Goal: Register for event/course

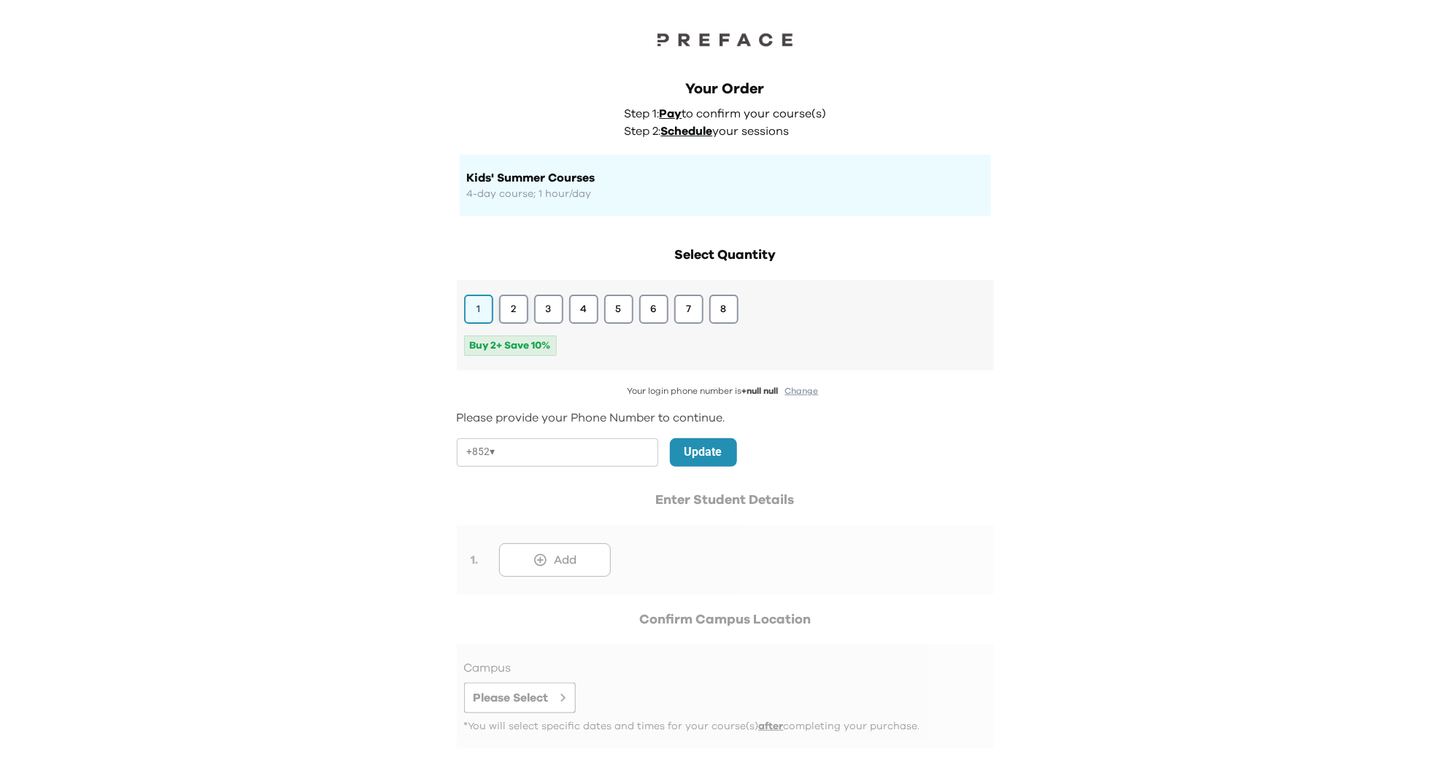
click at [510, 307] on button "2" at bounding box center [513, 309] width 29 height 29
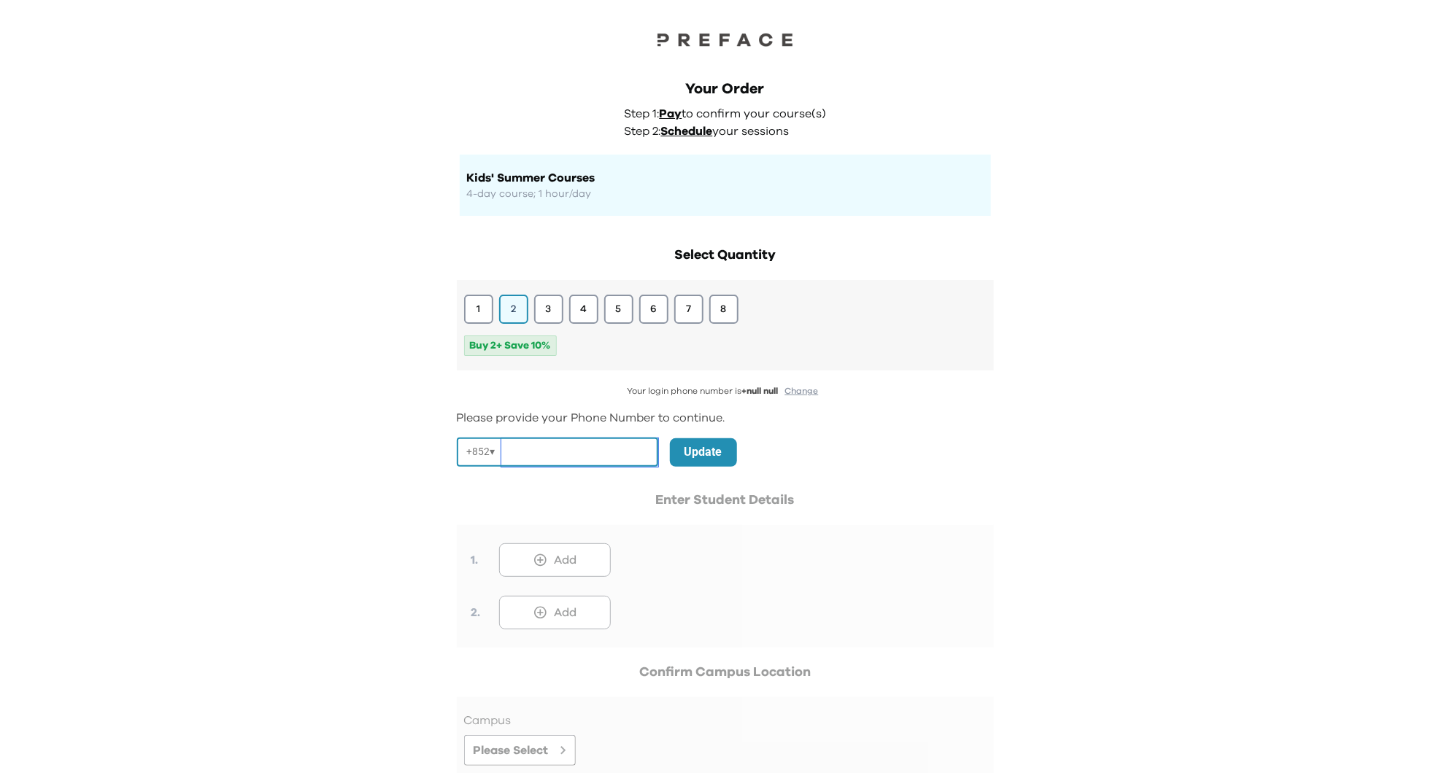
click at [537, 465] on input "tel" at bounding box center [579, 452] width 157 height 28
paste input "**********"
drag, startPoint x: 534, startPoint y: 452, endPoint x: 450, endPoint y: 451, distance: 83.9
click at [450, 452] on div "**********" at bounding box center [725, 531] width 560 height 600
type input "********"
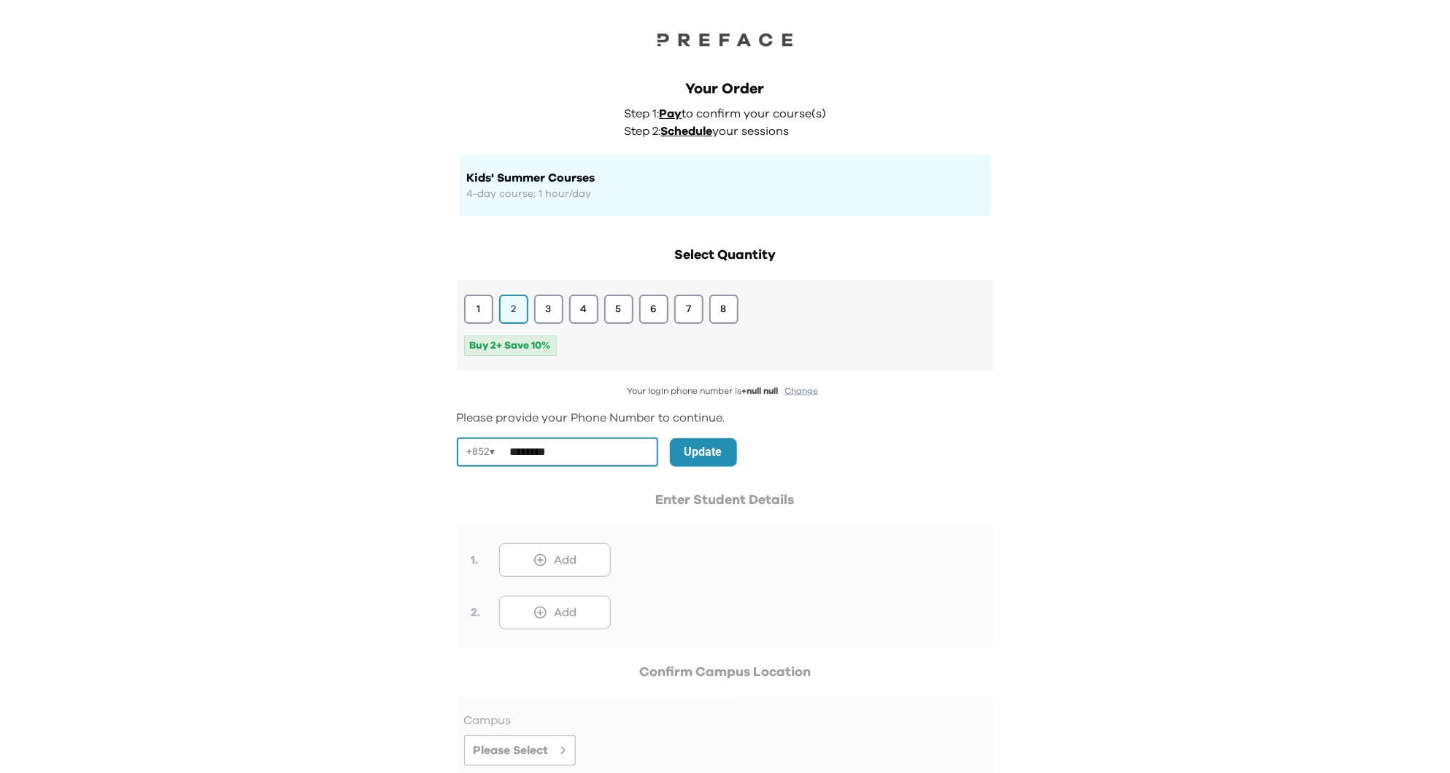
click at [707, 461] on p "Update" at bounding box center [703, 453] width 38 height 18
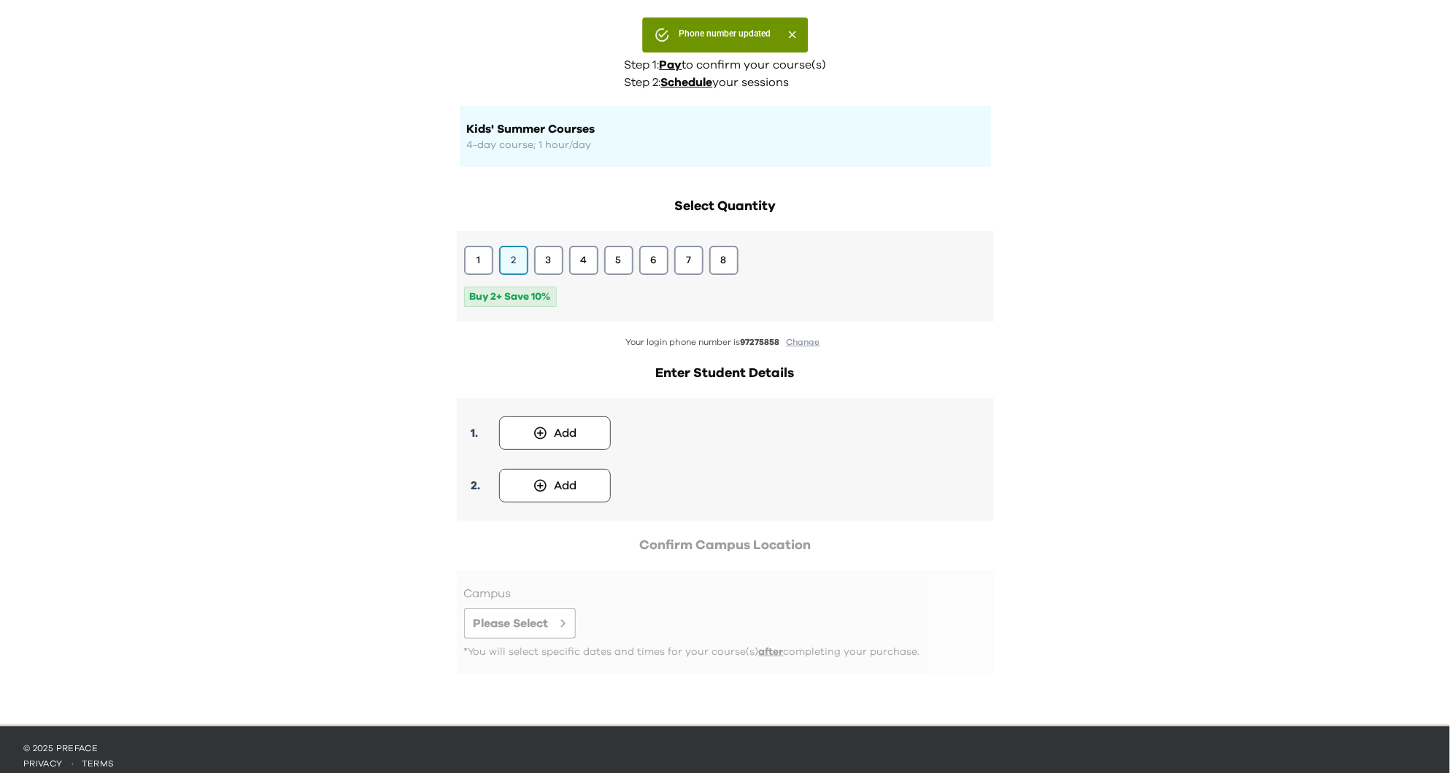
scroll to position [55, 0]
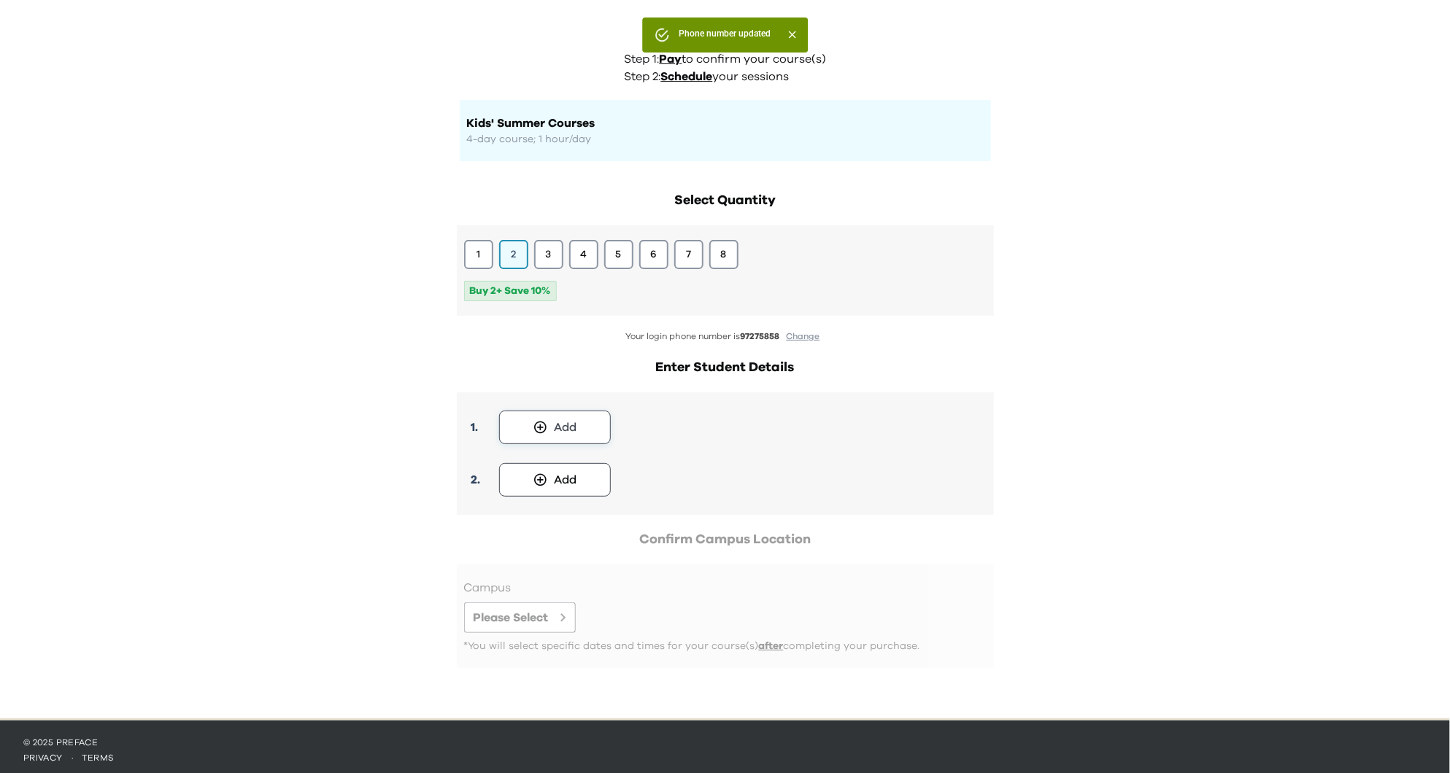
click at [568, 417] on button "Add" at bounding box center [555, 428] width 112 height 34
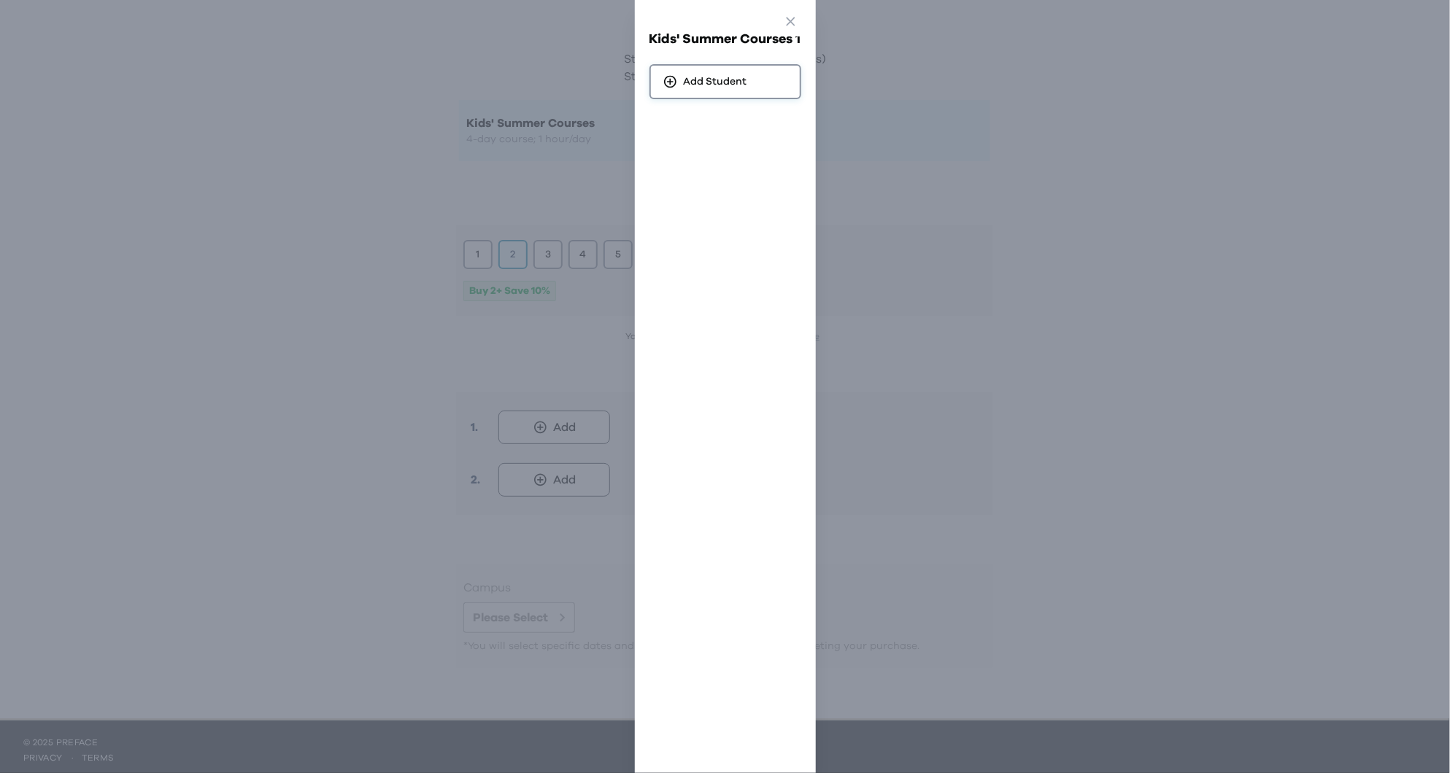
click at [705, 74] on span "Add Student" at bounding box center [715, 81] width 63 height 15
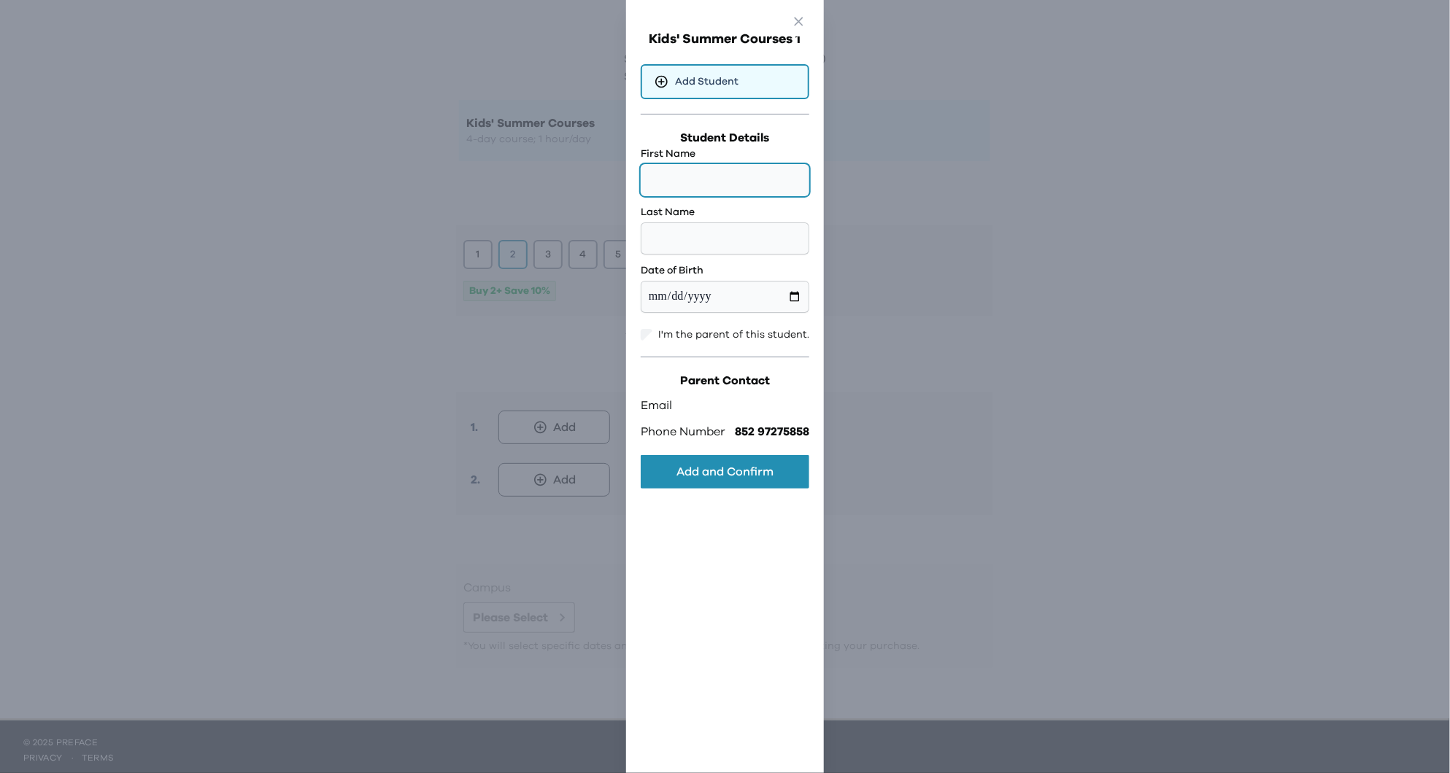
click at [720, 184] on input "text" at bounding box center [725, 180] width 169 height 32
type input "*****"
click at [766, 239] on input "text" at bounding box center [725, 239] width 169 height 32
type input "***"
click at [656, 299] on input "date" at bounding box center [725, 297] width 169 height 32
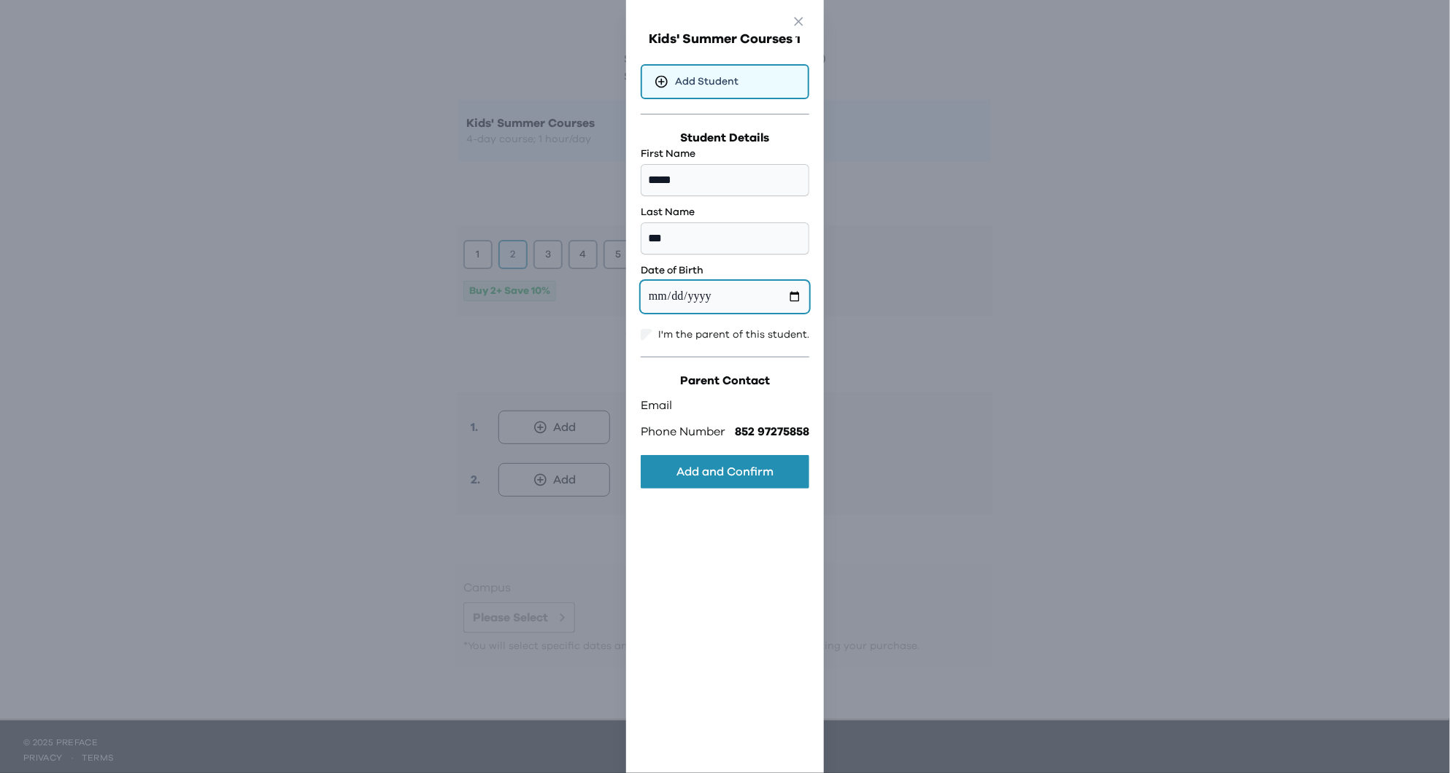
type input "**********"
click at [769, 481] on button "Add and Confirm" at bounding box center [725, 472] width 169 height 34
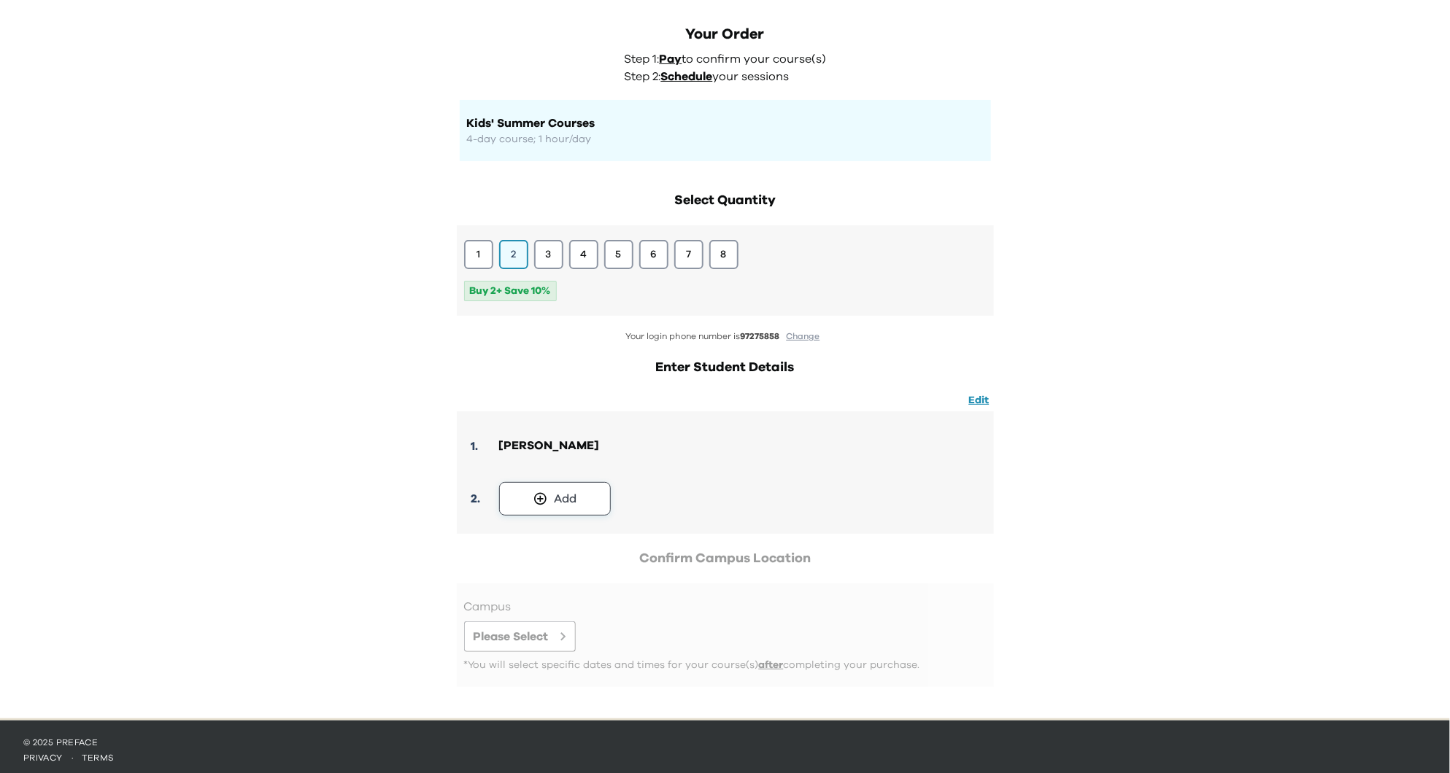
click at [587, 486] on button "Add" at bounding box center [555, 499] width 112 height 34
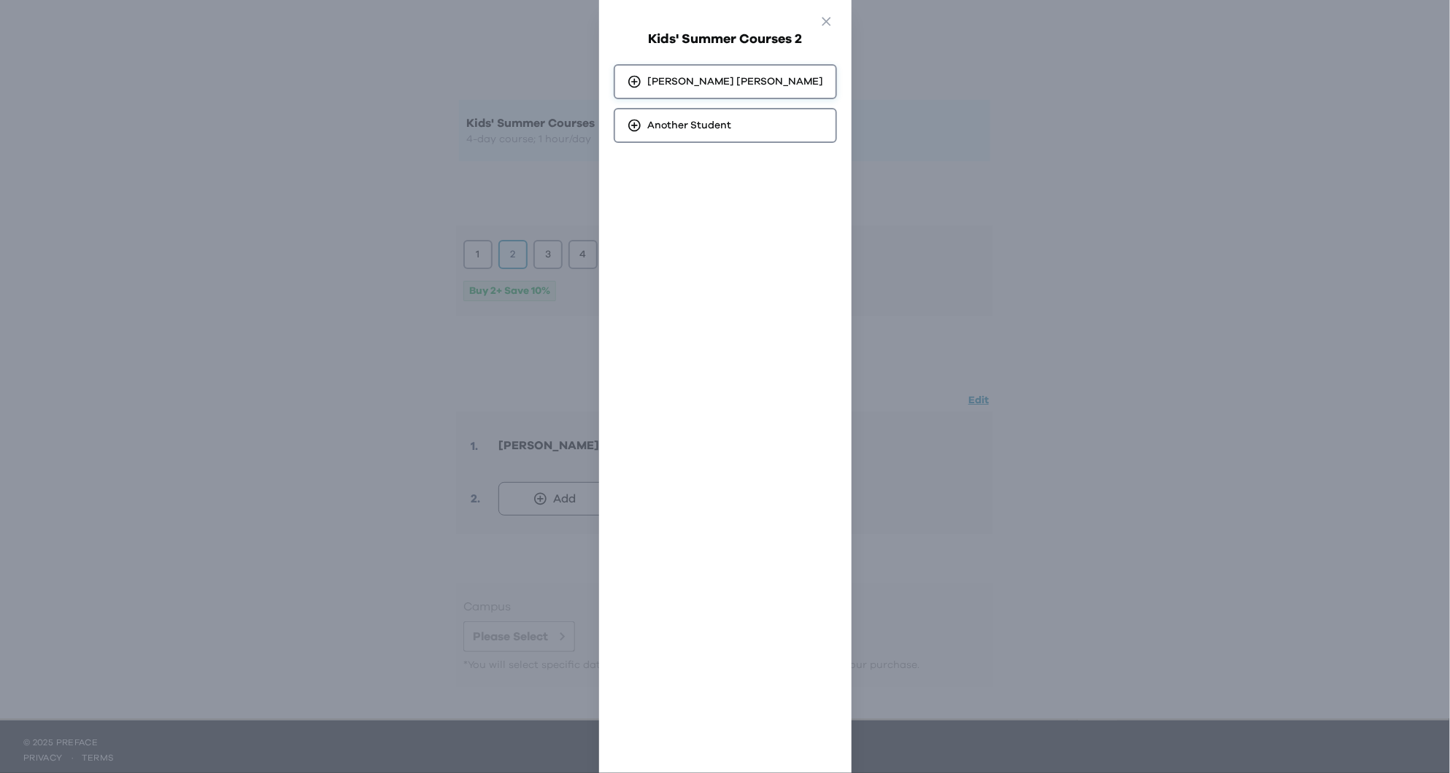
click at [738, 76] on div "Louis Zhu" at bounding box center [725, 81] width 223 height 35
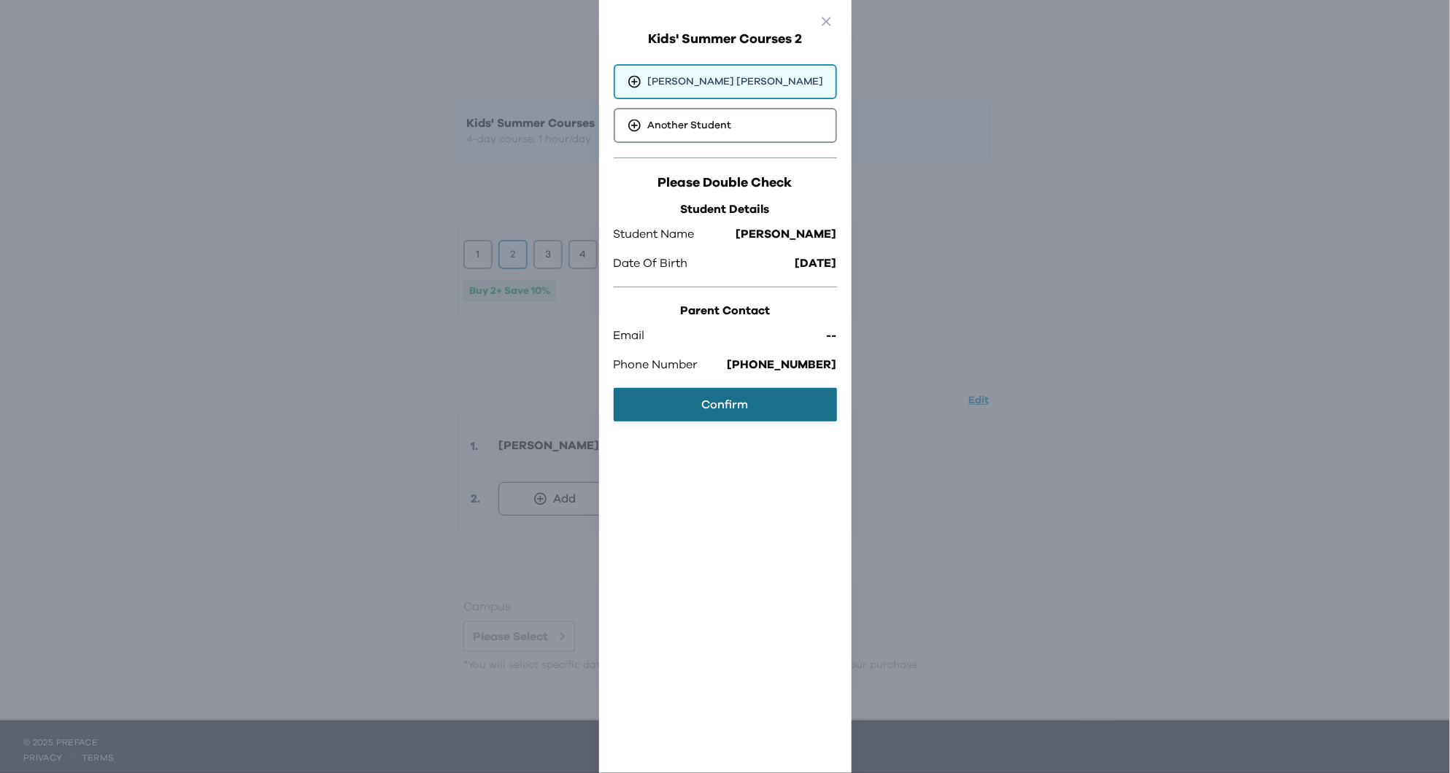
click at [751, 401] on button "Confirm" at bounding box center [725, 405] width 223 height 34
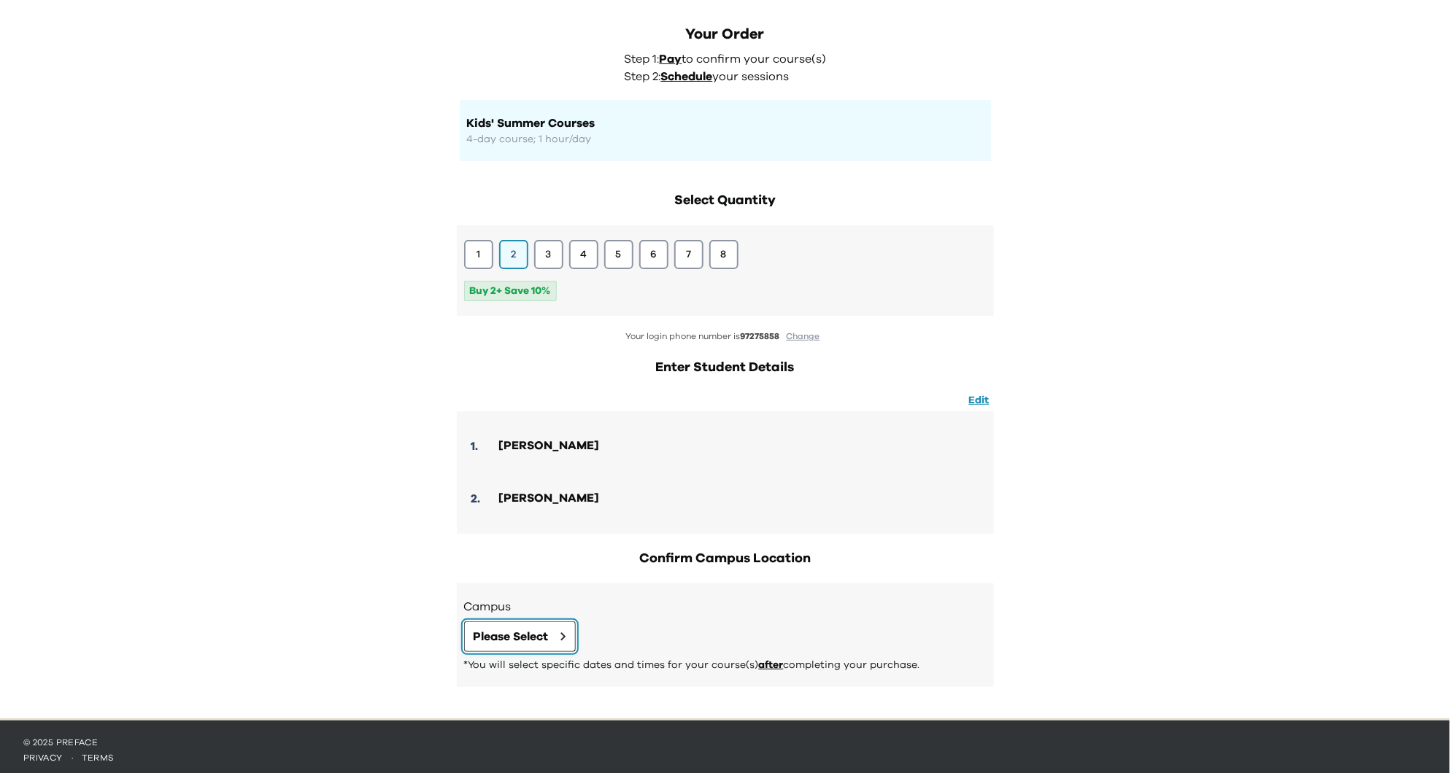
click at [557, 627] on button "Please Select" at bounding box center [520, 637] width 112 height 31
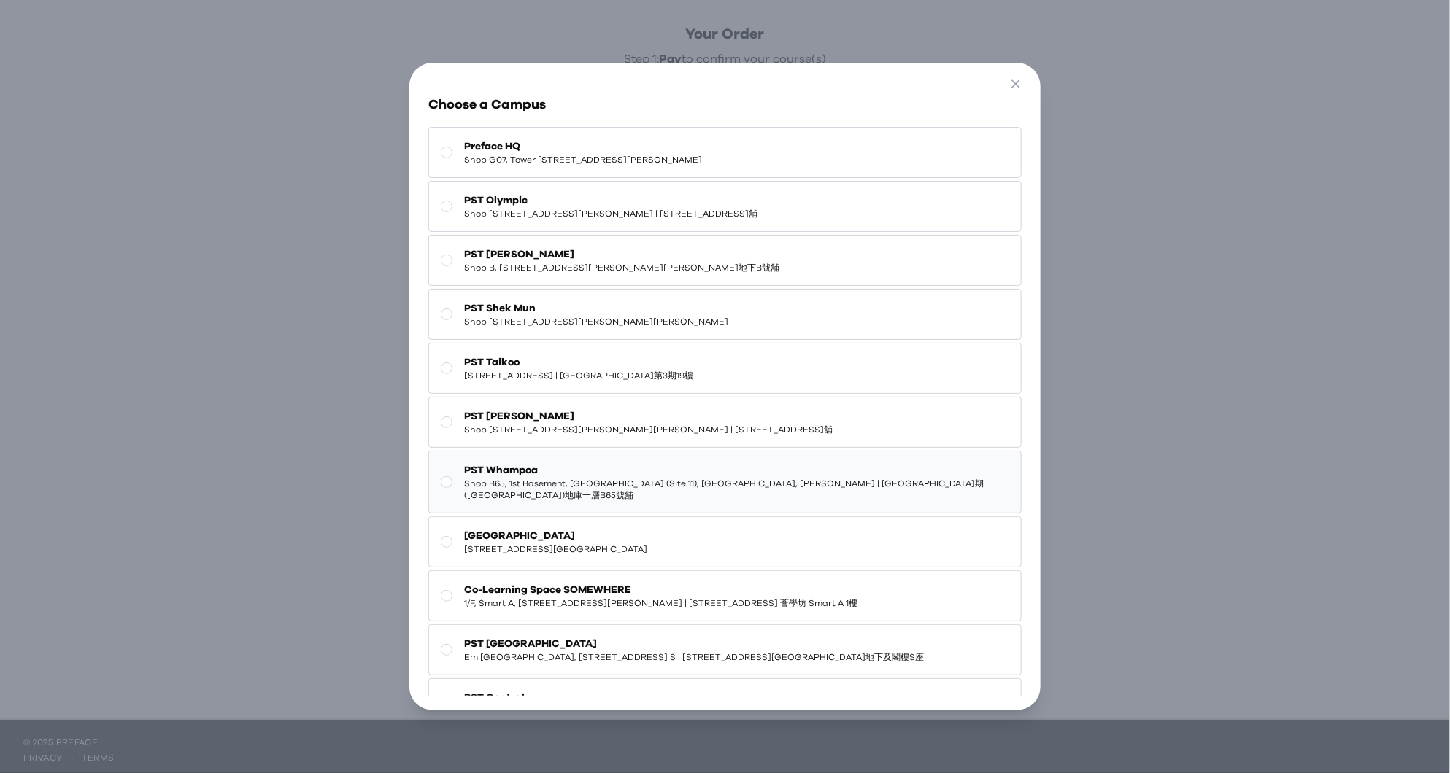
click at [677, 471] on span "PST Whampoa" at bounding box center [736, 470] width 545 height 15
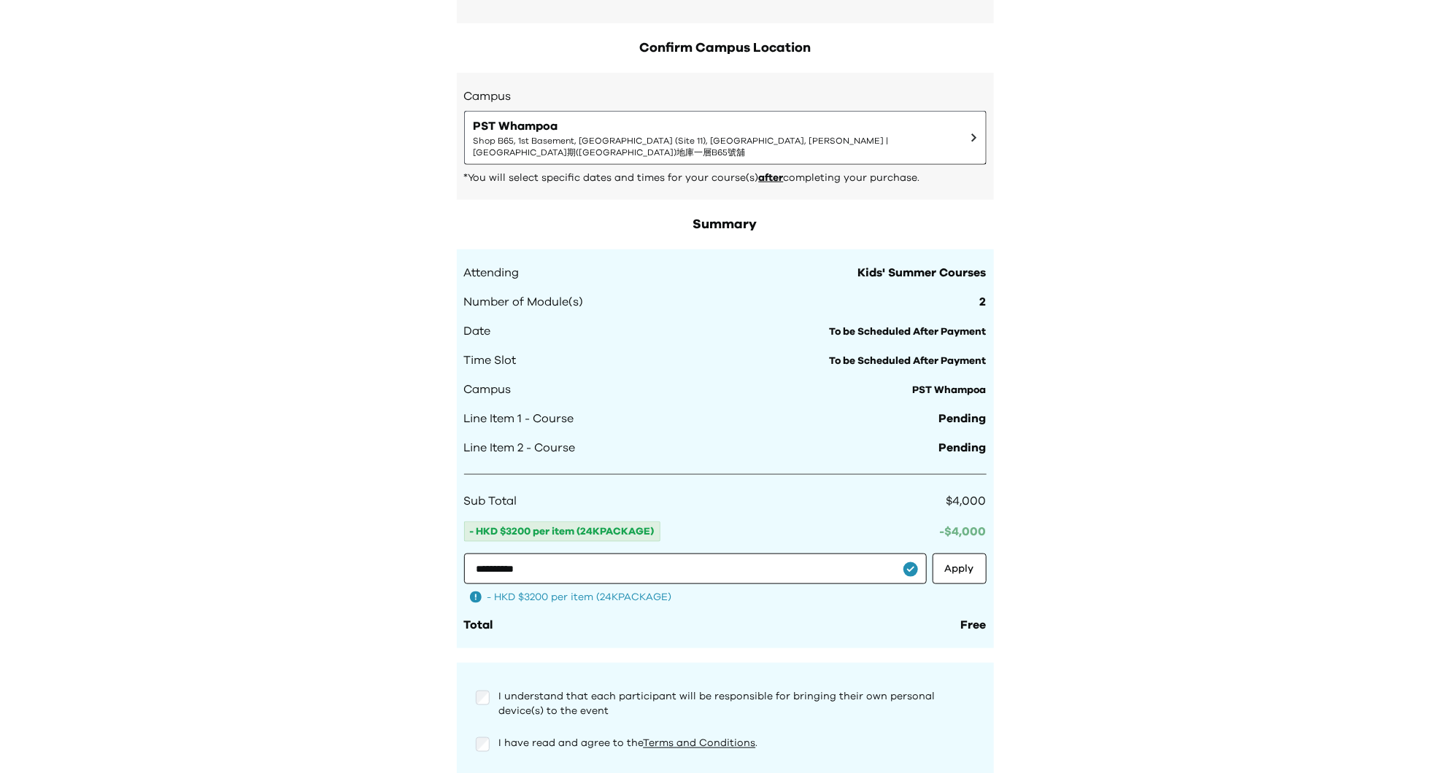
scroll to position [700, 0]
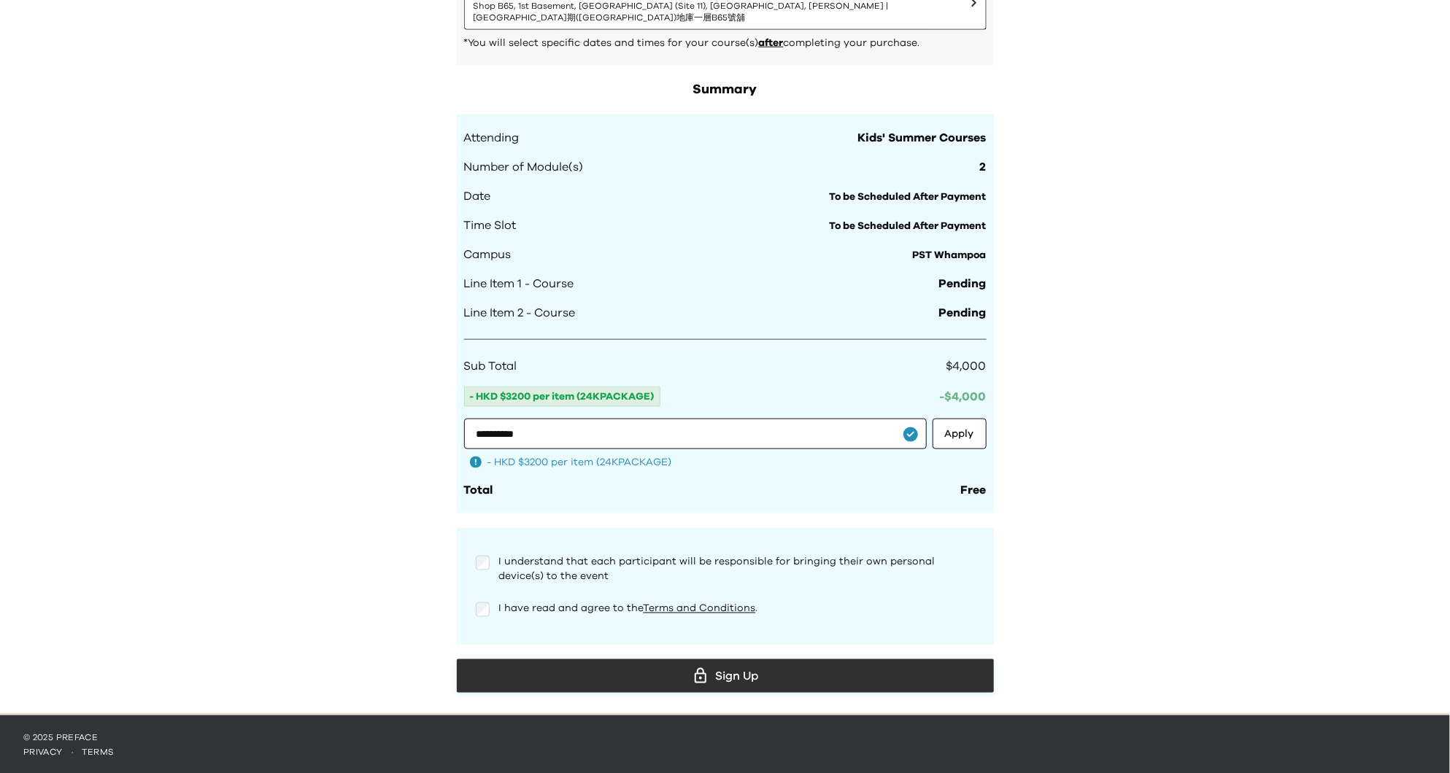
click at [734, 666] on div "Sign Up" at bounding box center [725, 676] width 514 height 22
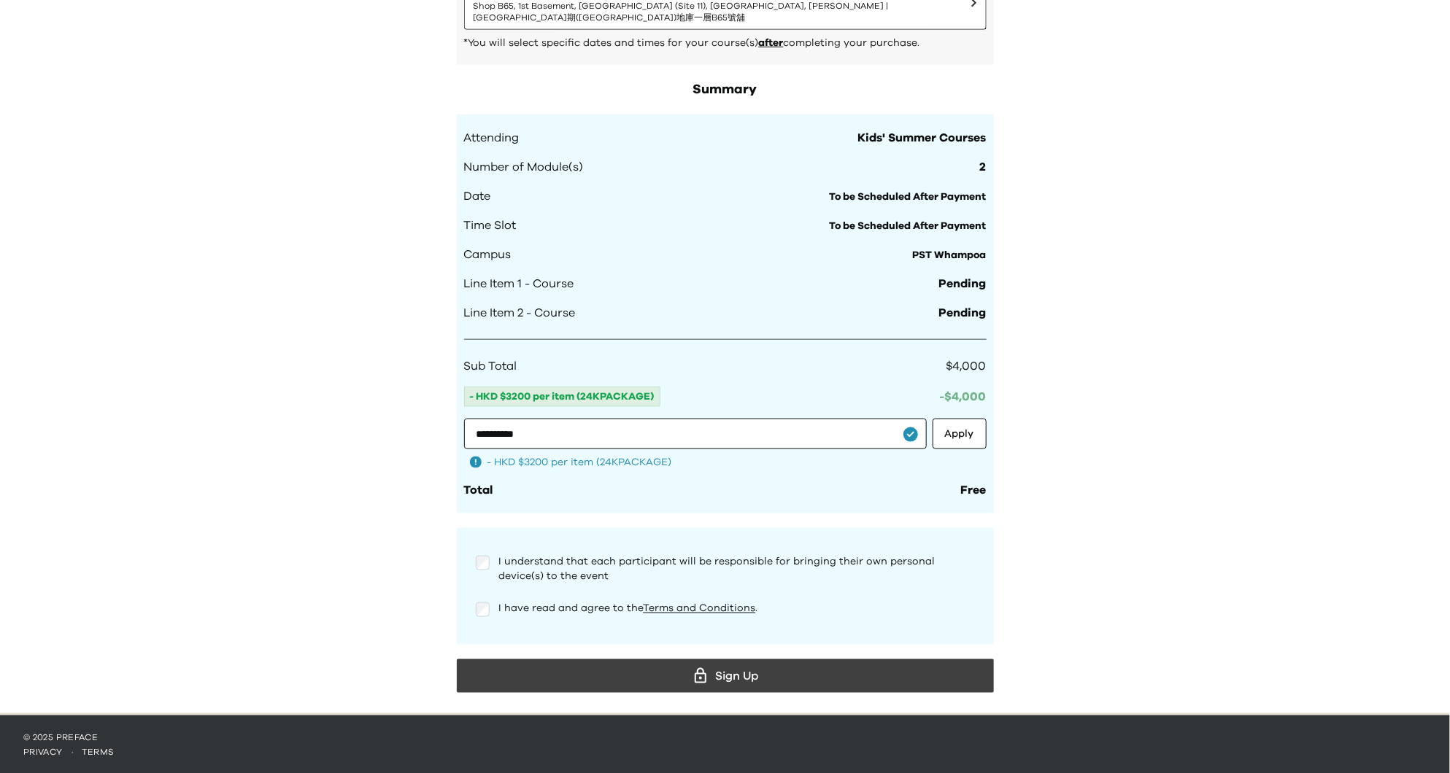
click at [1219, 444] on div "**********" at bounding box center [725, 7] width 1450 height 1414
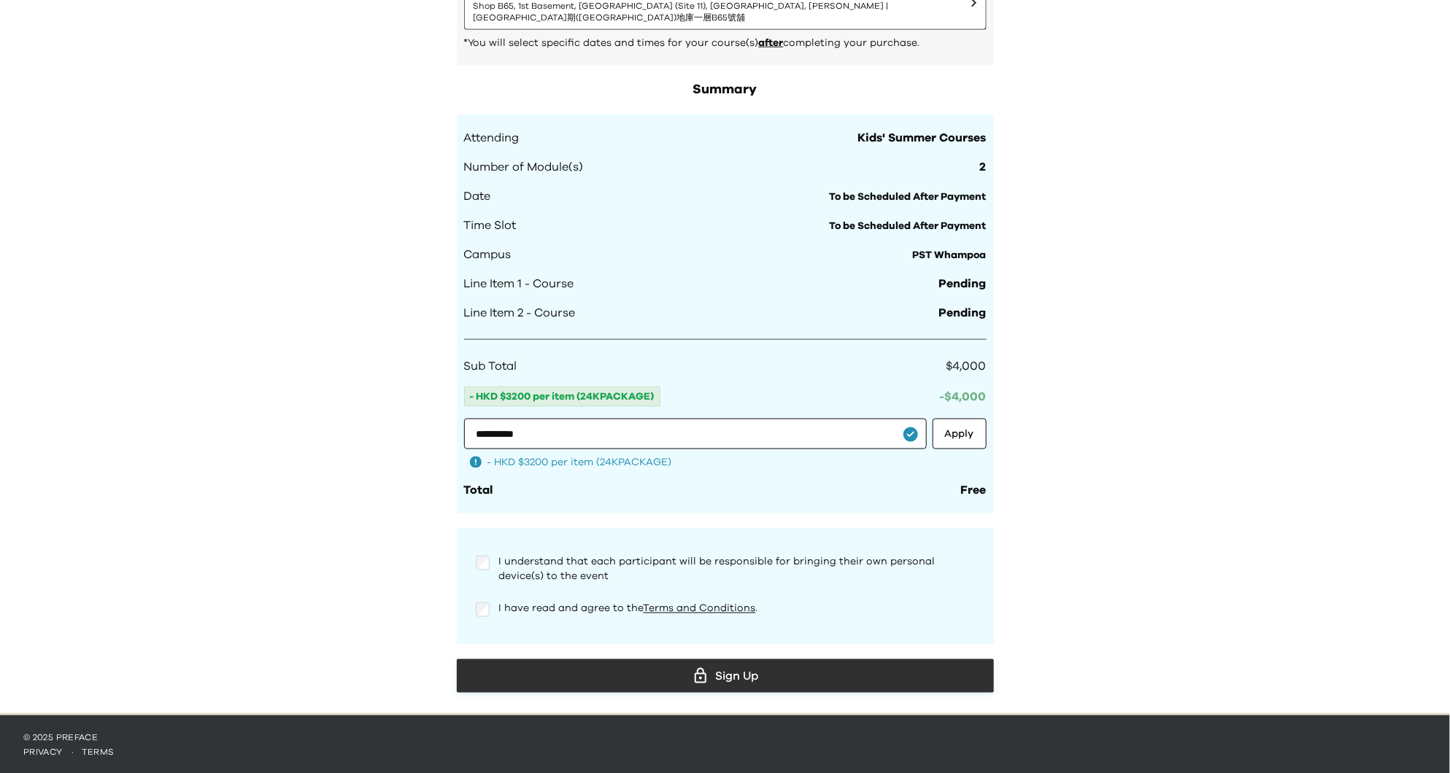
click at [806, 676] on div "Sign Up" at bounding box center [725, 676] width 514 height 22
click at [827, 672] on div "Sign Up" at bounding box center [725, 676] width 514 height 22
click at [803, 668] on div "Sign Up" at bounding box center [725, 676] width 514 height 22
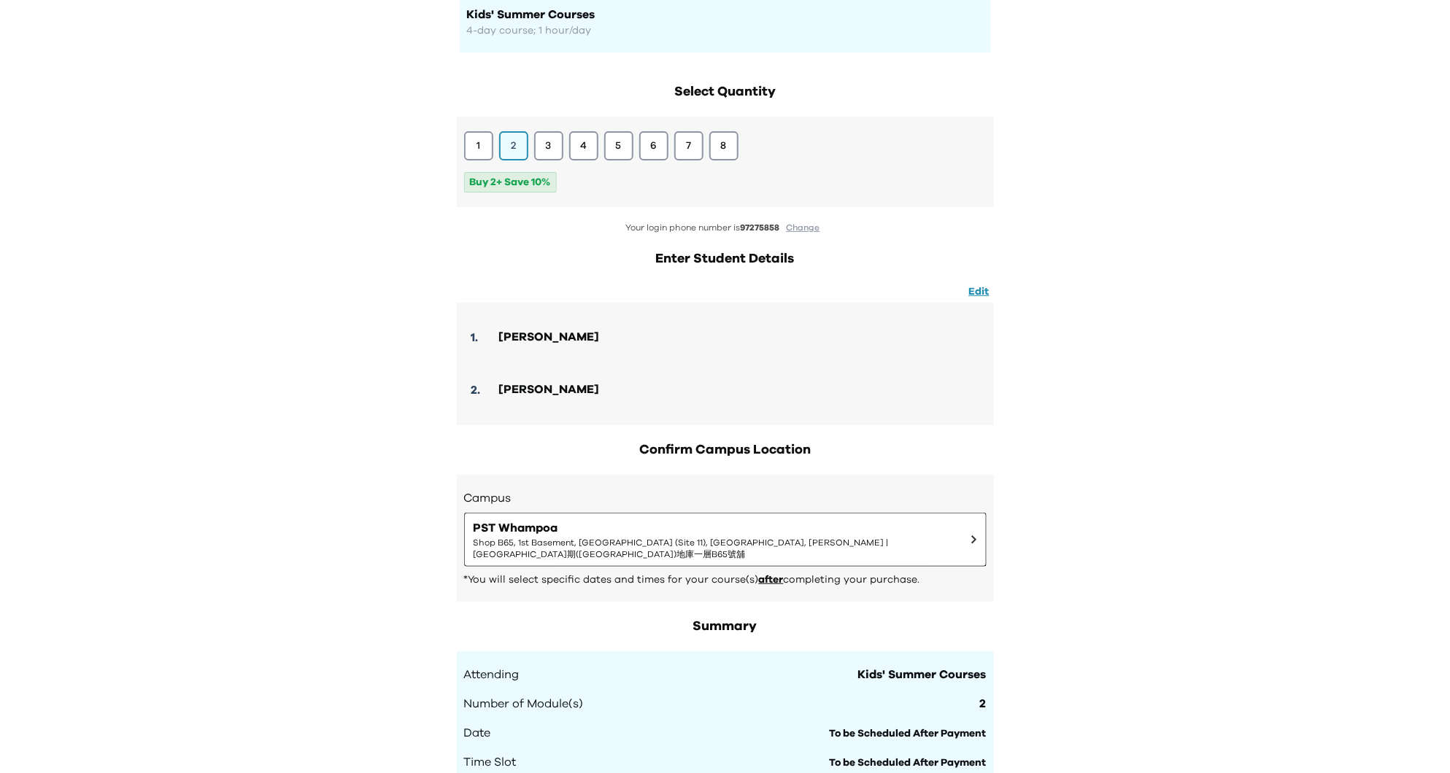
scroll to position [0, 0]
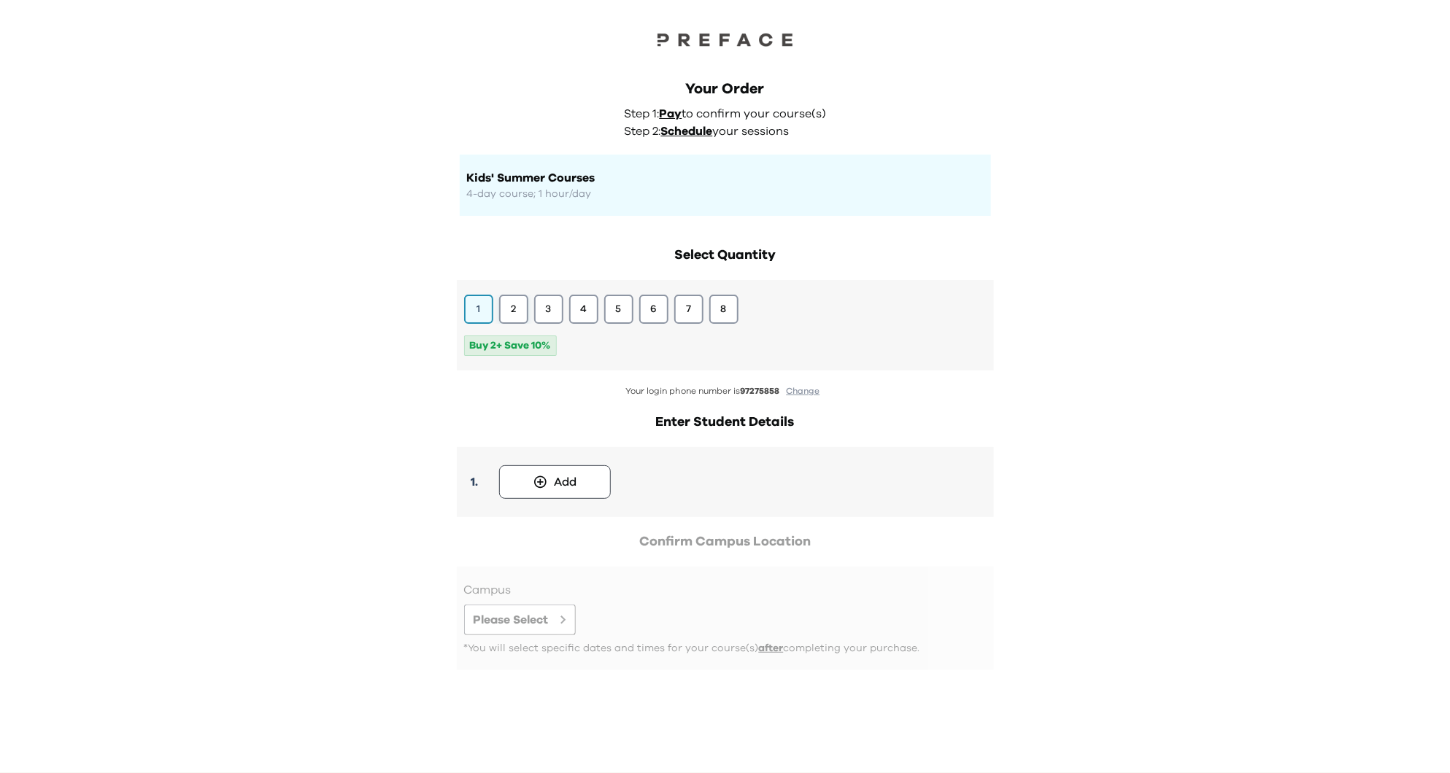
click at [511, 314] on button "2" at bounding box center [513, 309] width 29 height 29
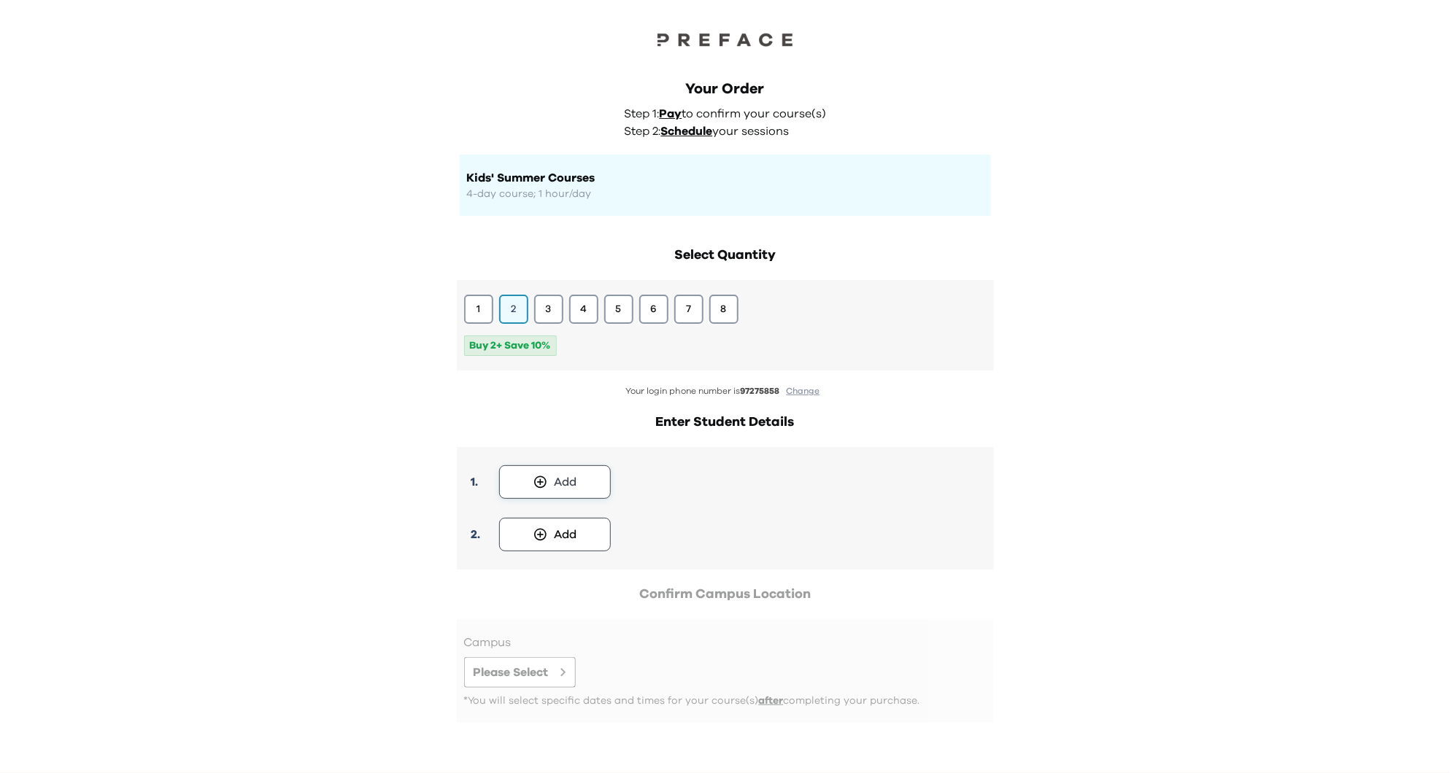
click at [575, 490] on div "Add" at bounding box center [565, 482] width 23 height 18
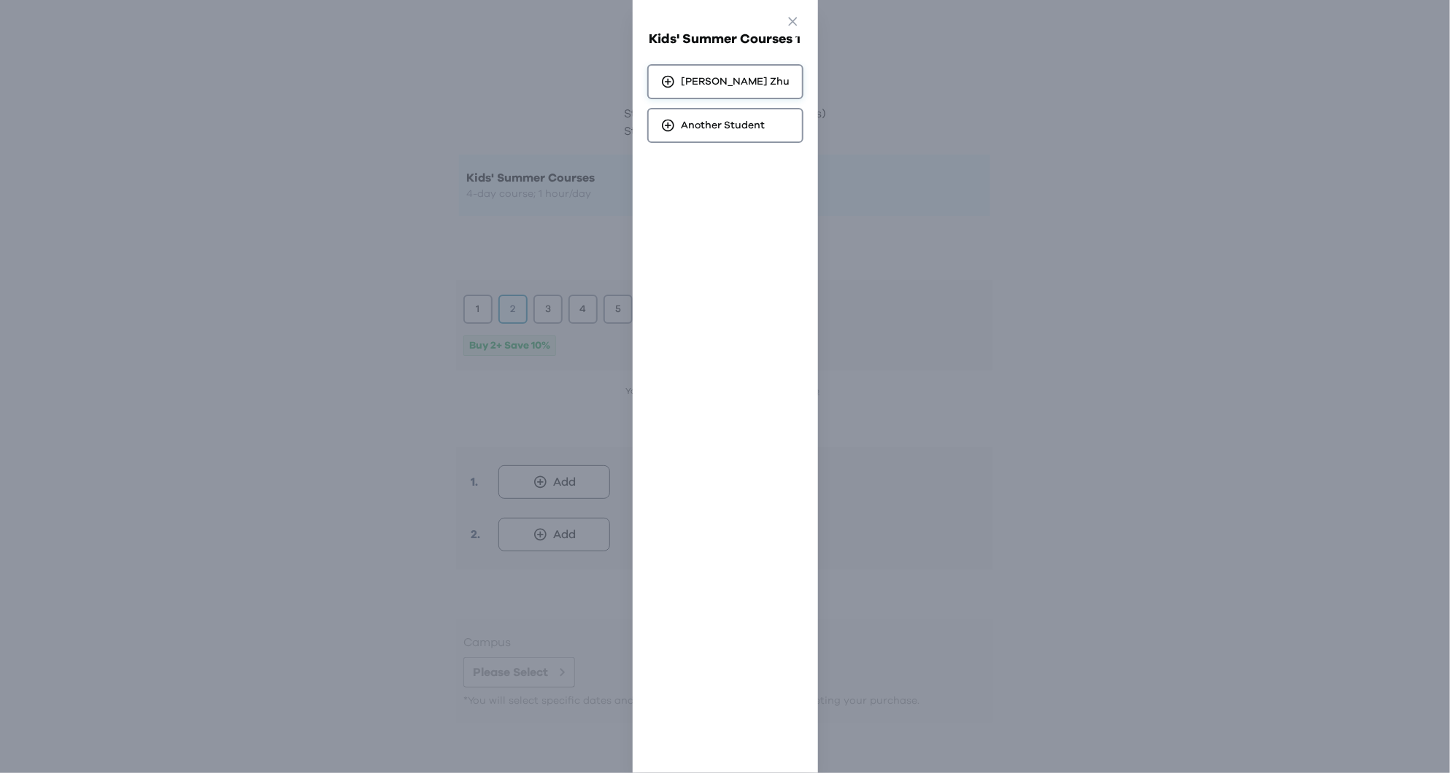
click at [711, 82] on span "Louis Zhu" at bounding box center [735, 81] width 109 height 15
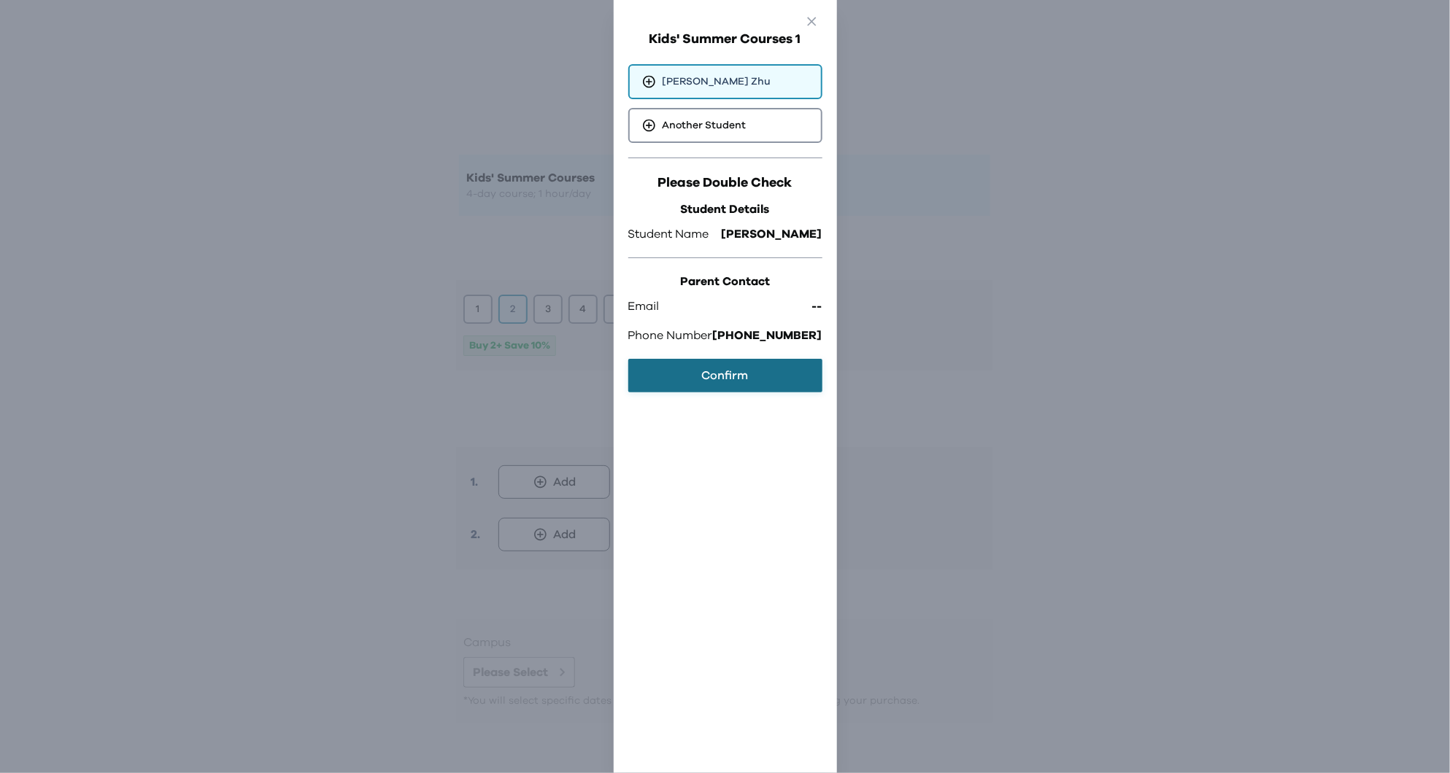
click at [722, 381] on button "Confirm" at bounding box center [725, 376] width 194 height 34
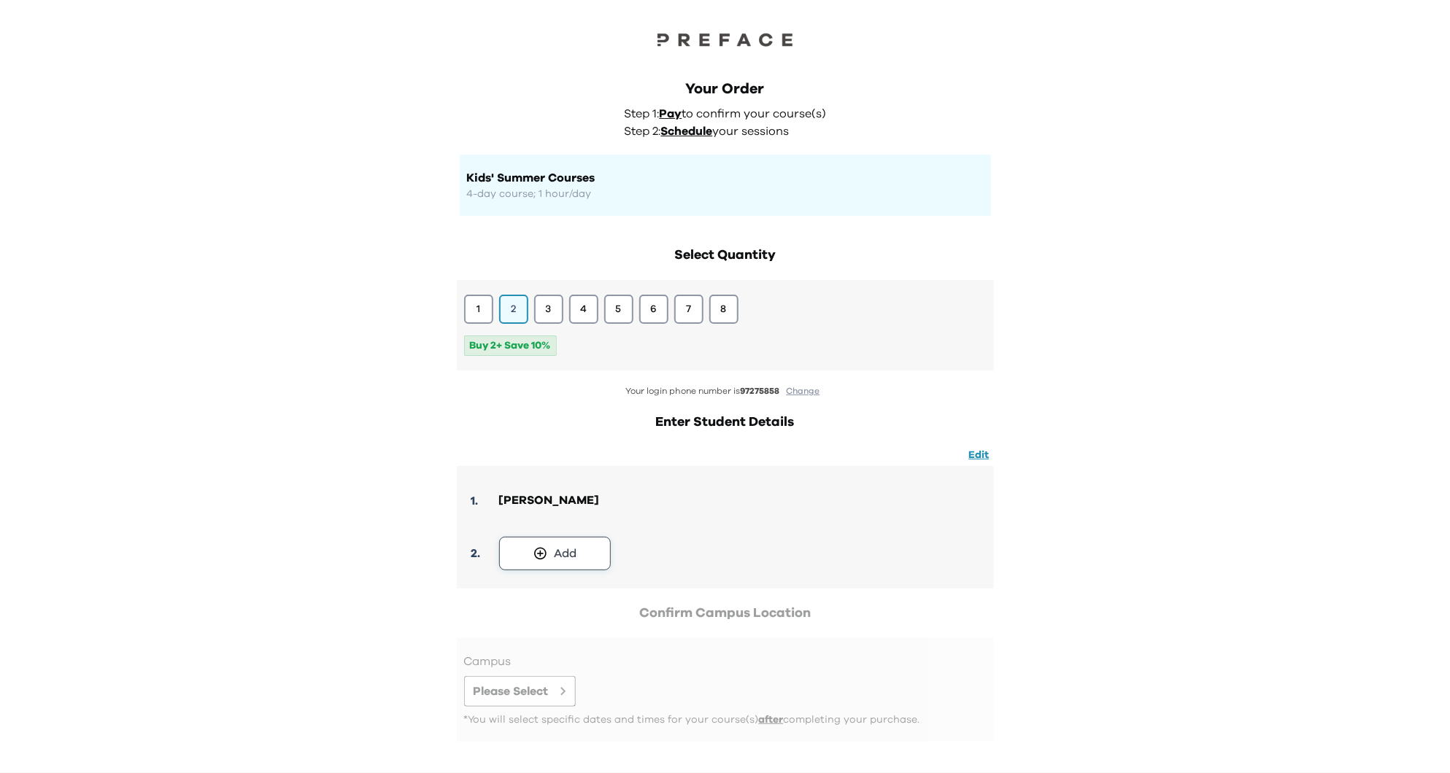
click at [569, 557] on div "Add" at bounding box center [565, 554] width 23 height 18
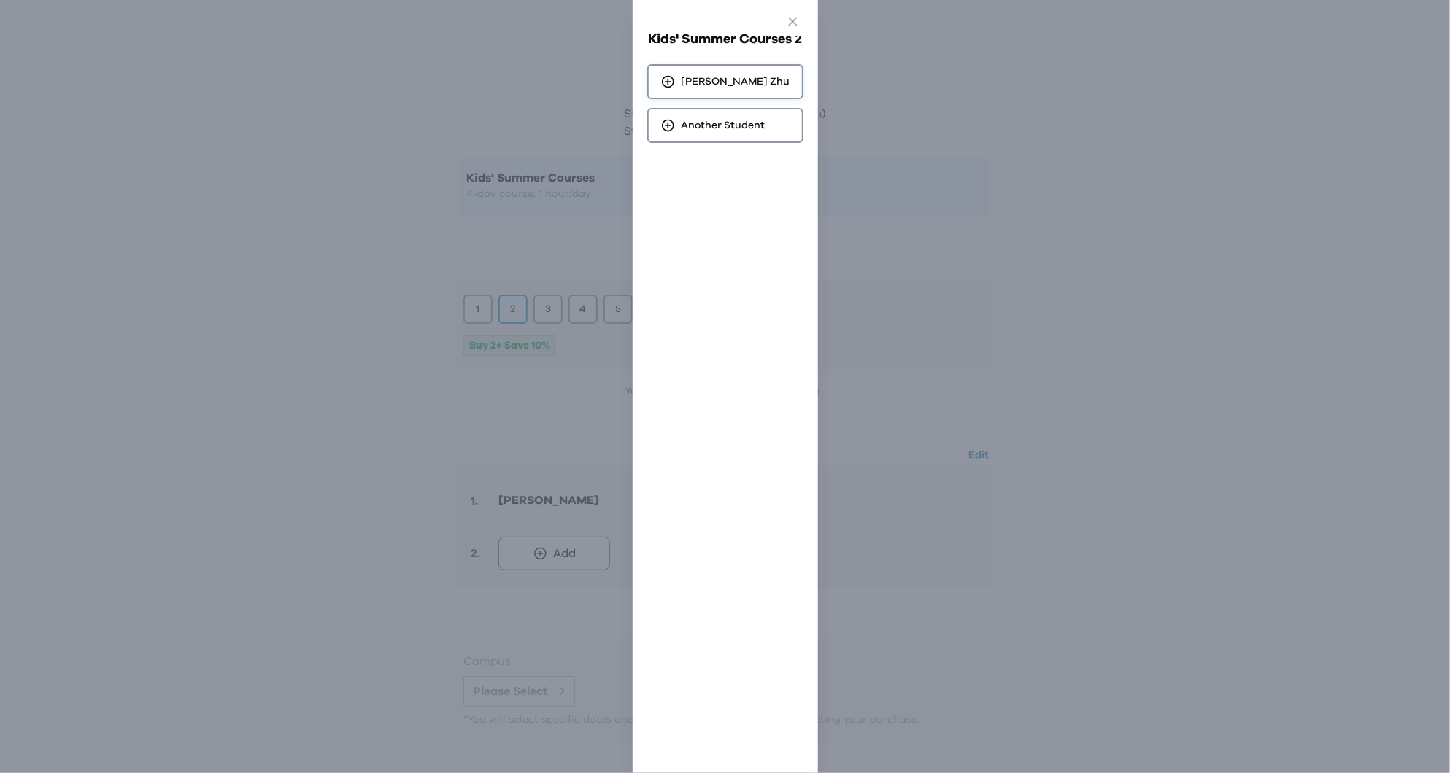
click at [741, 74] on div "Louis Zhu" at bounding box center [725, 81] width 156 height 35
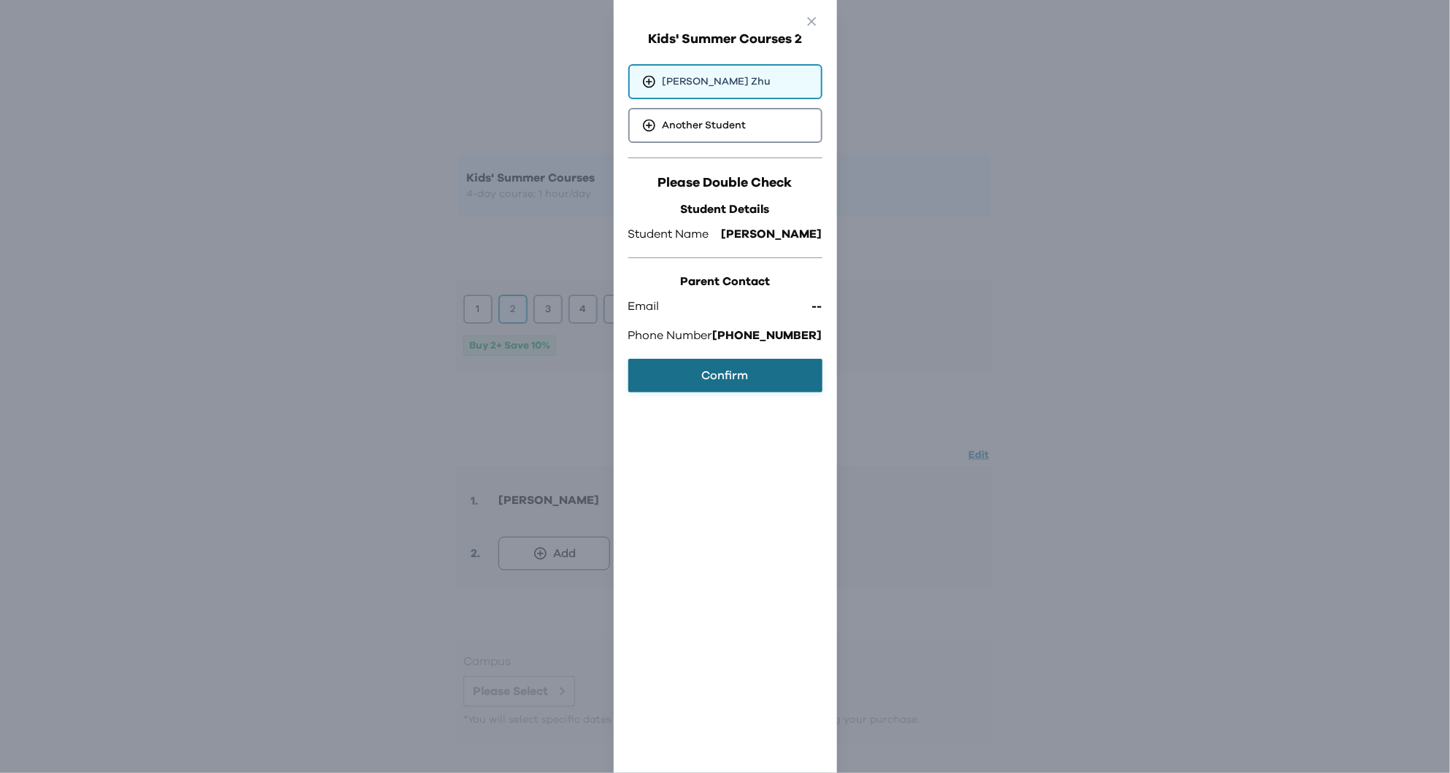
click at [730, 378] on button "Confirm" at bounding box center [725, 376] width 194 height 34
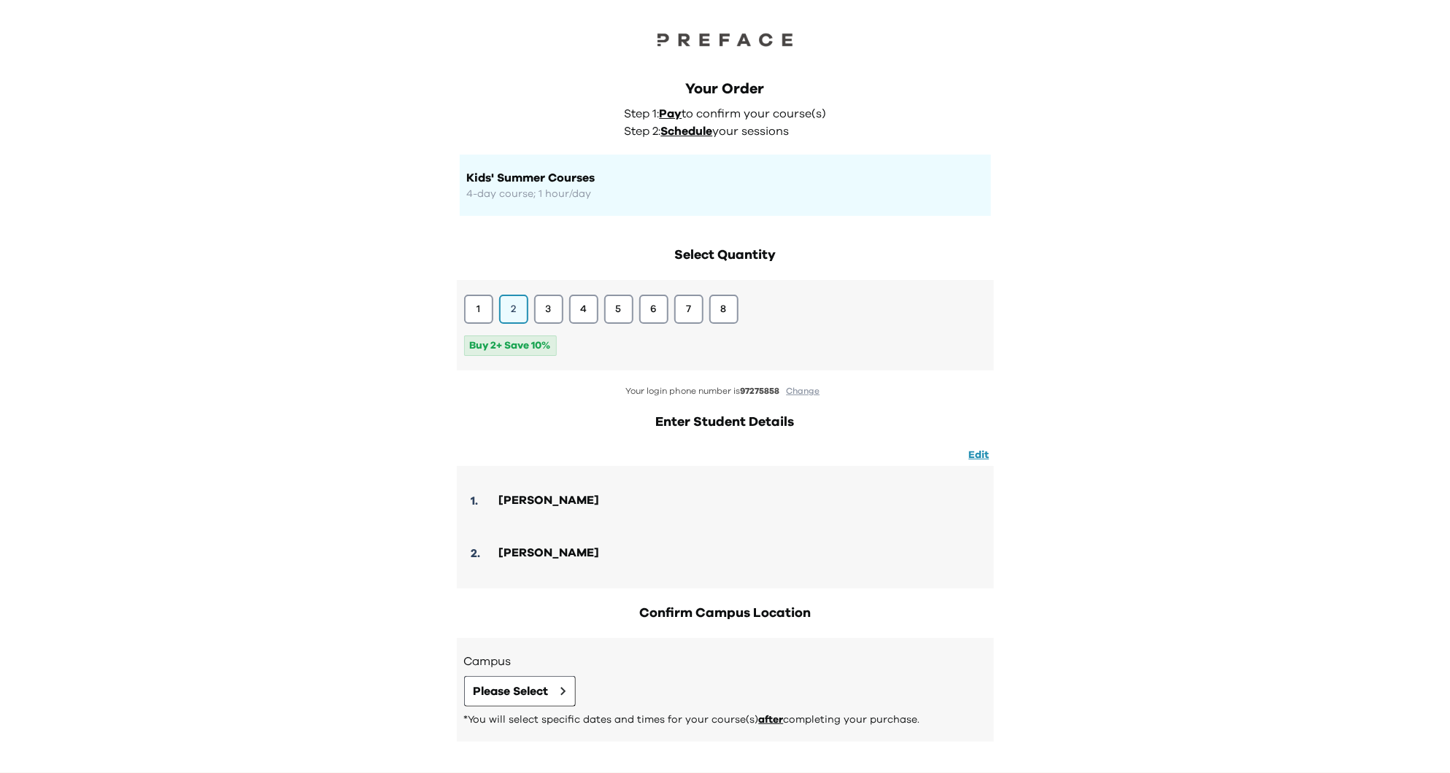
scroll to position [61, 0]
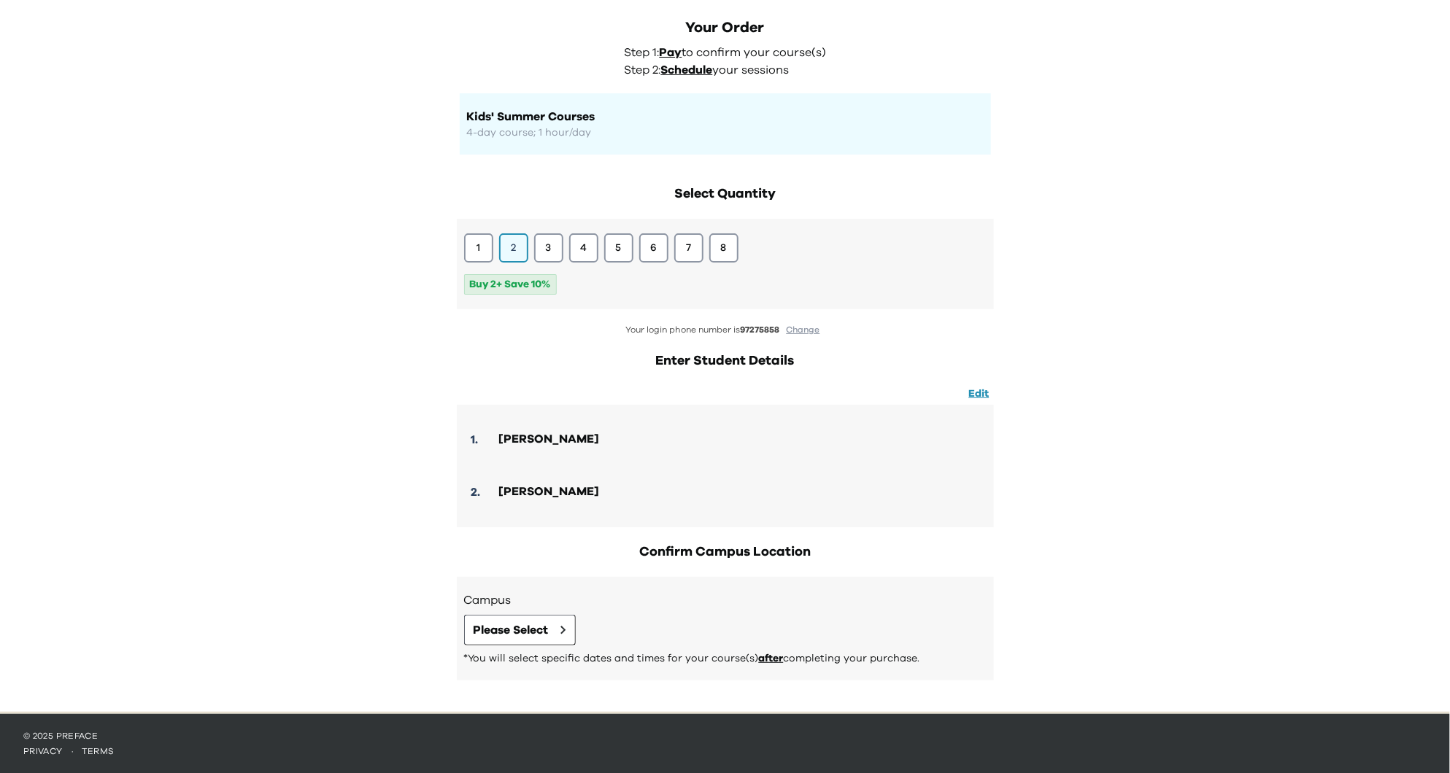
click at [537, 654] on p "*You will select specific dates and times for your course(s) after completing y…" at bounding box center [725, 658] width 522 height 15
click at [537, 630] on span "Please Select" at bounding box center [510, 631] width 75 height 18
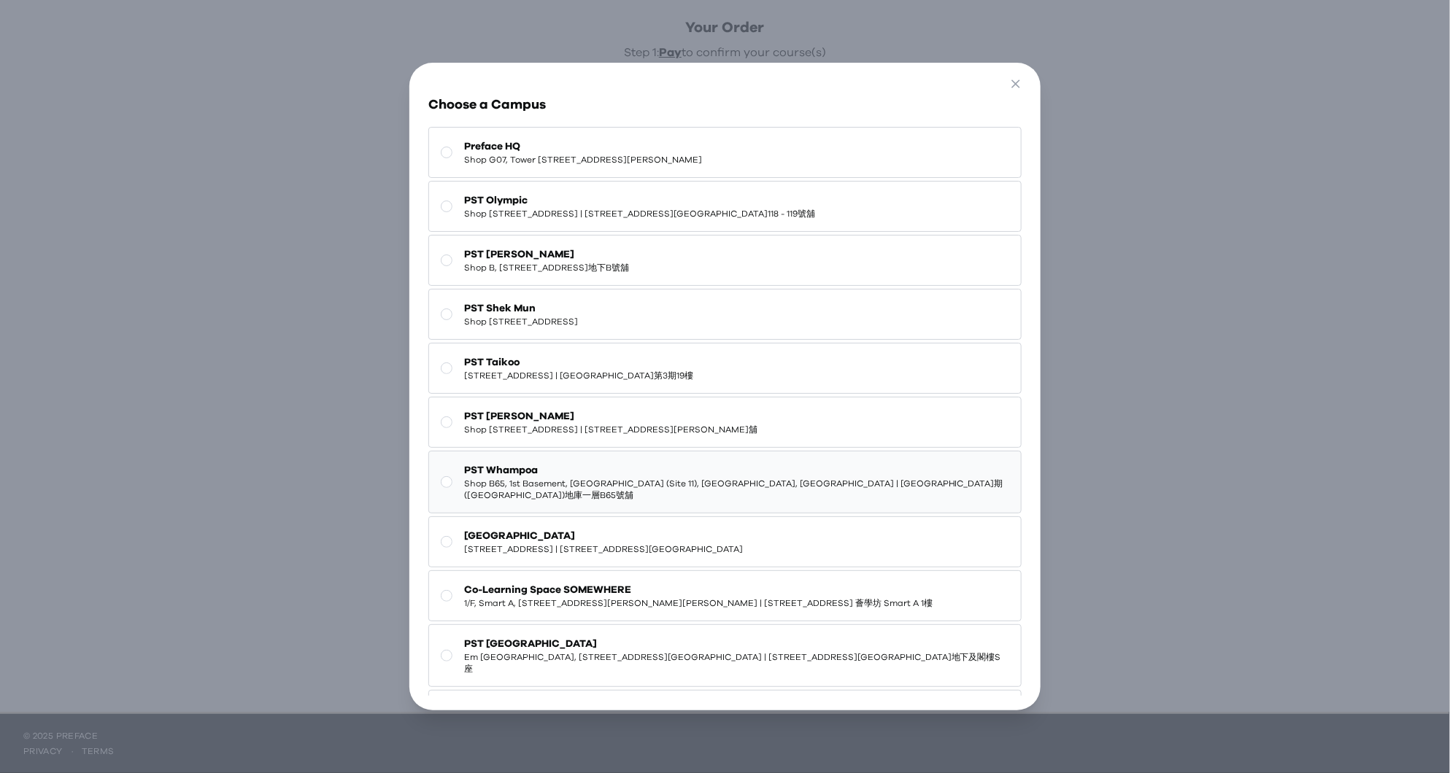
click at [643, 488] on button "PST Whampoa Shop B65, 1st Basement, Treasure World (Site 11), Whampoa Garden, H…" at bounding box center [724, 482] width 593 height 63
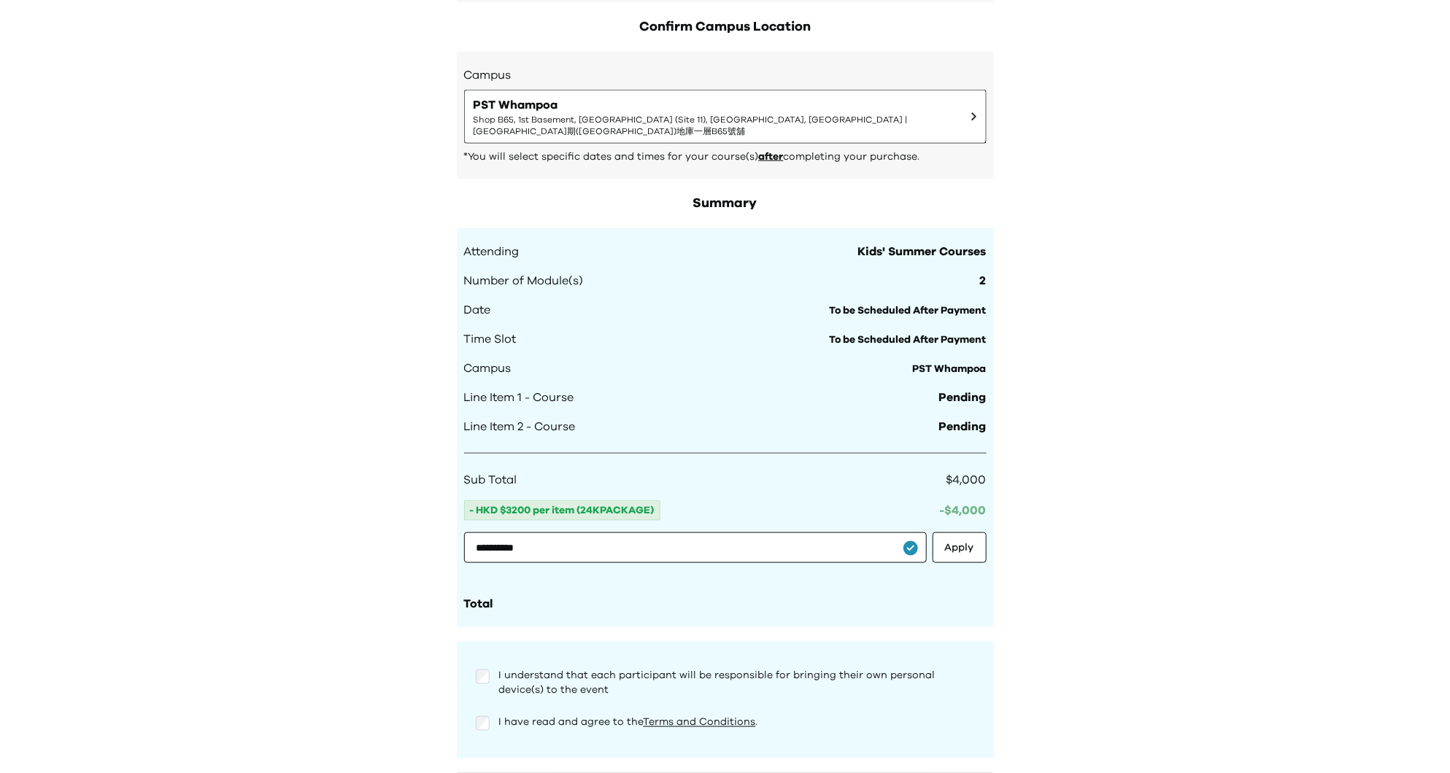
scroll to position [700, 0]
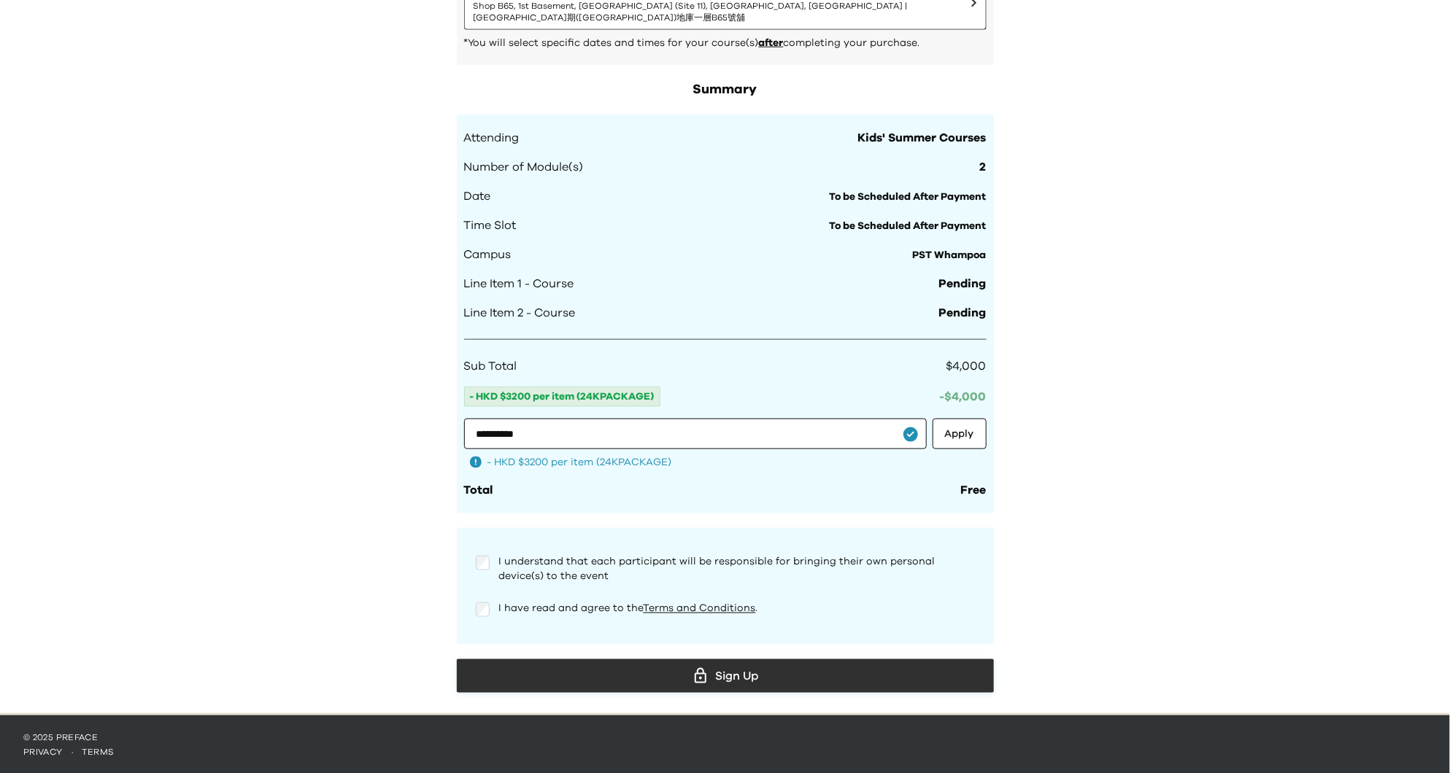
click at [662, 673] on div "Sign Up" at bounding box center [725, 676] width 514 height 22
